Goal: Check status: Check status

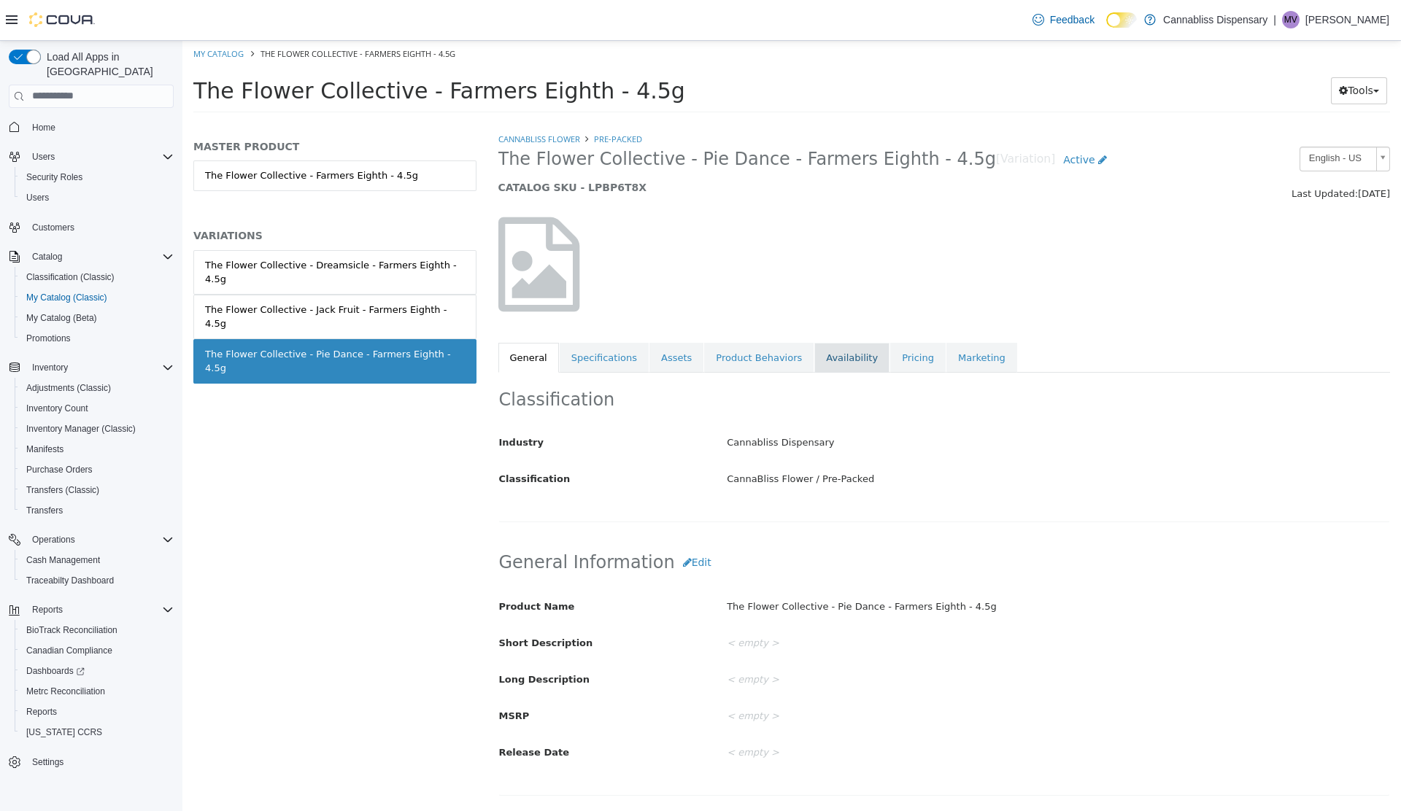
click at [824, 363] on link "Availability" at bounding box center [851, 357] width 75 height 31
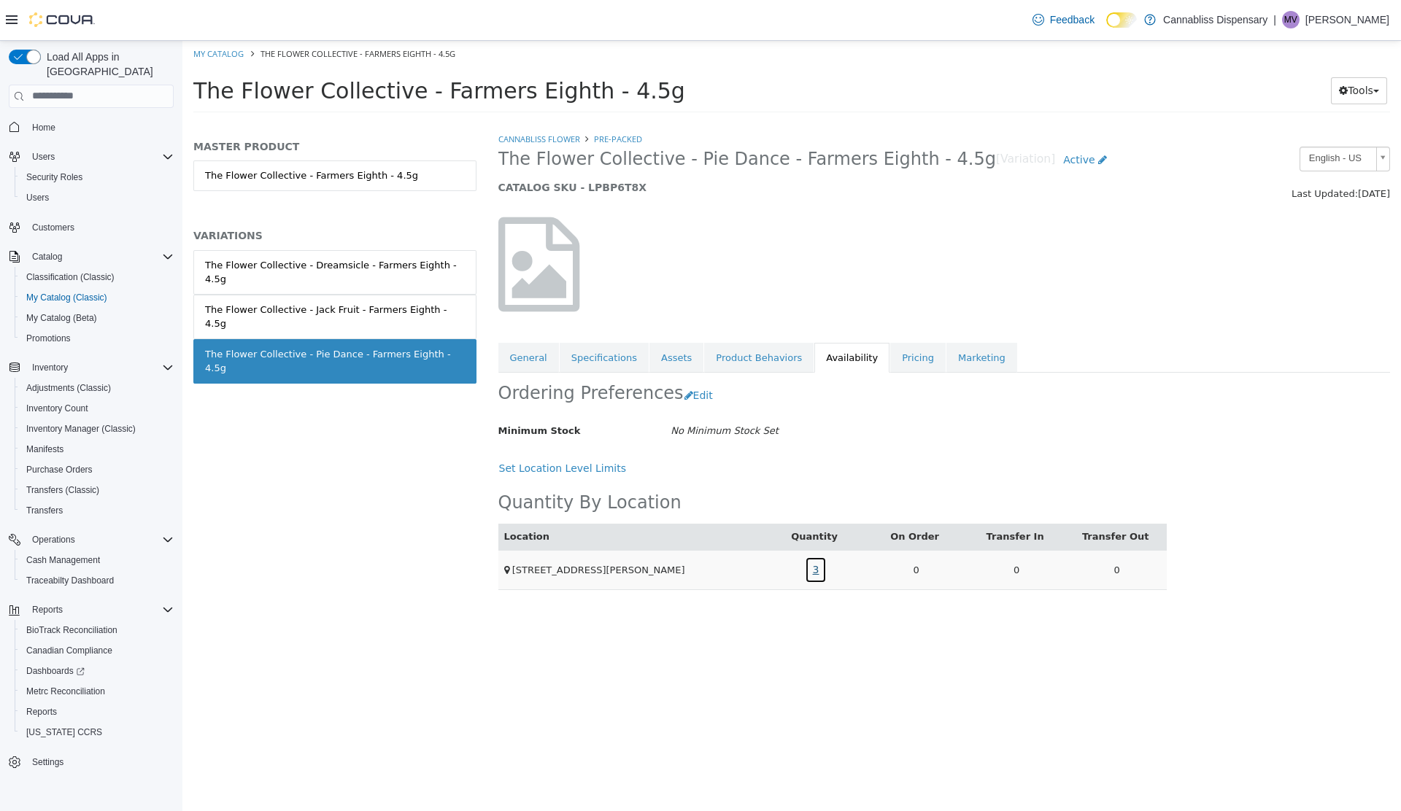
click at [810, 568] on link "3" at bounding box center [816, 569] width 23 height 27
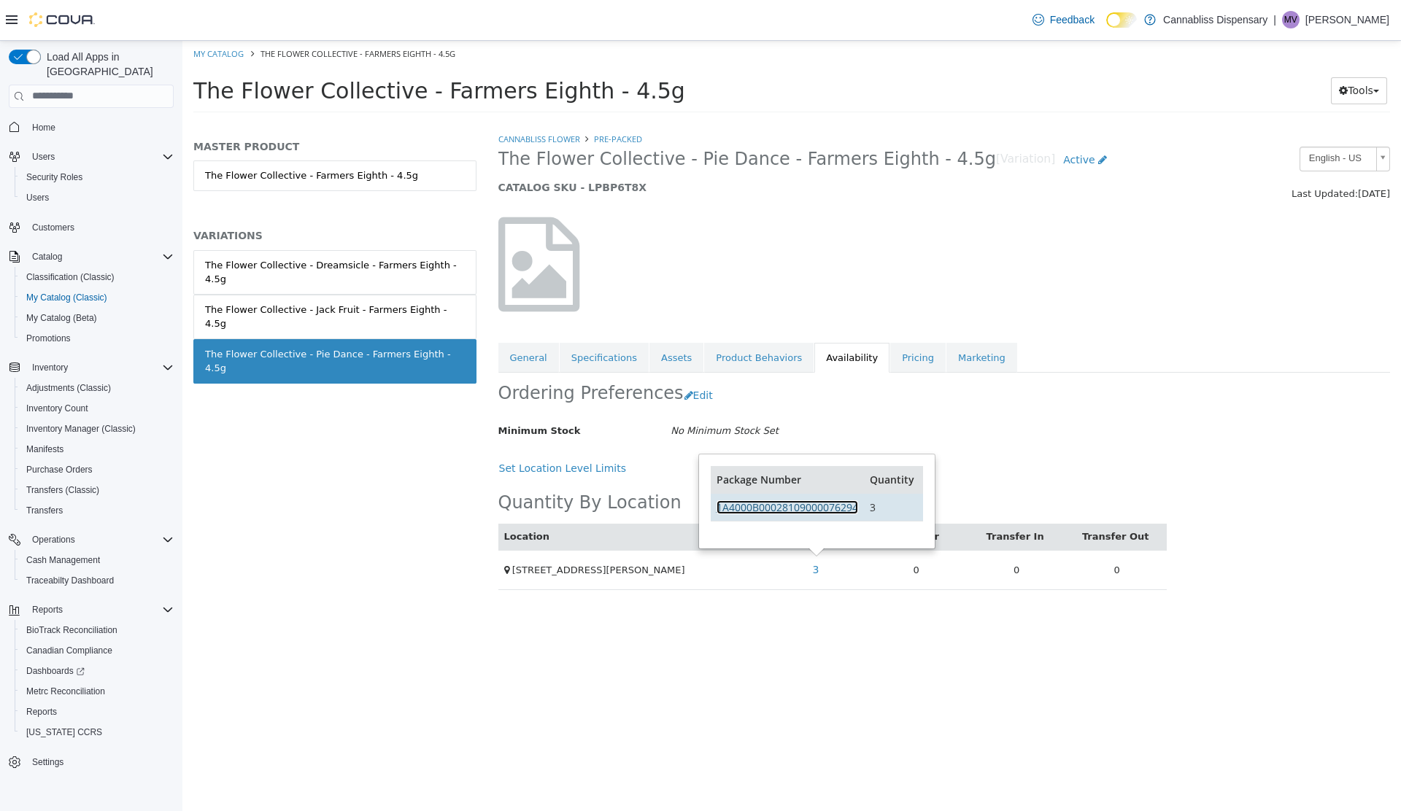
click at [839, 500] on link "1A4000B00028109000076294" at bounding box center [787, 507] width 142 height 14
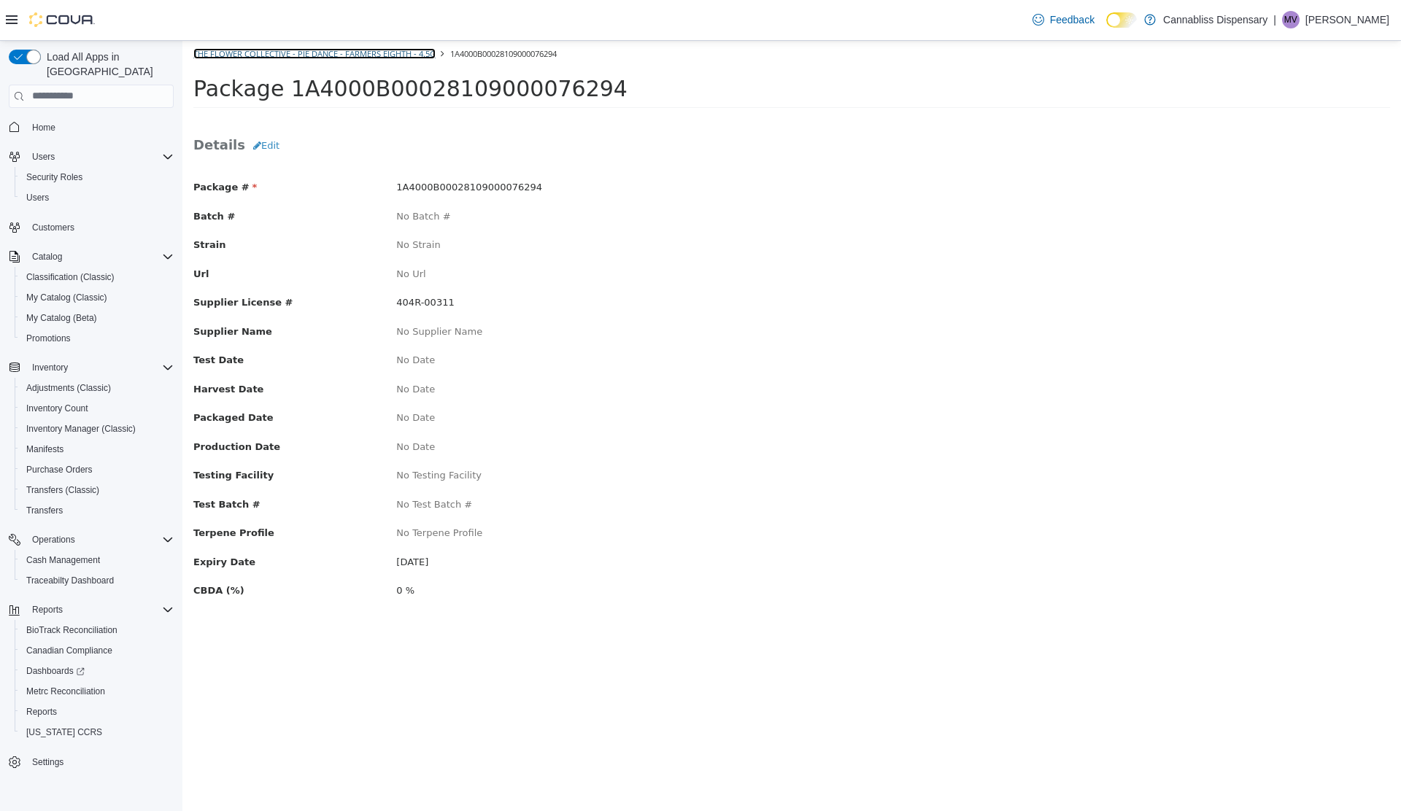
click at [392, 55] on link "The Flower Collective - Pie Dance - Farmers Eighth - 4.5g" at bounding box center [314, 52] width 242 height 11
